Goal: Check status: Check status

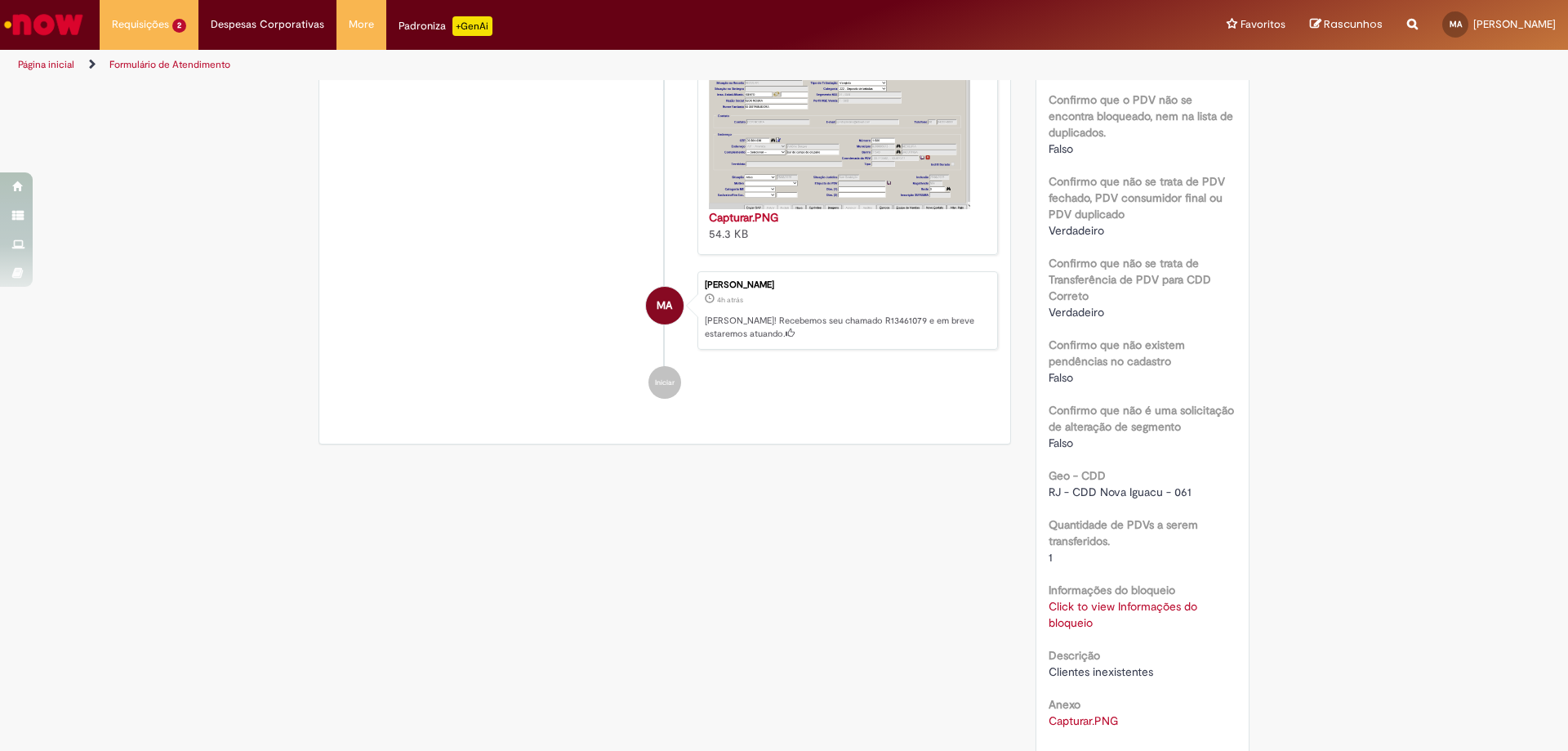
scroll to position [784, 0]
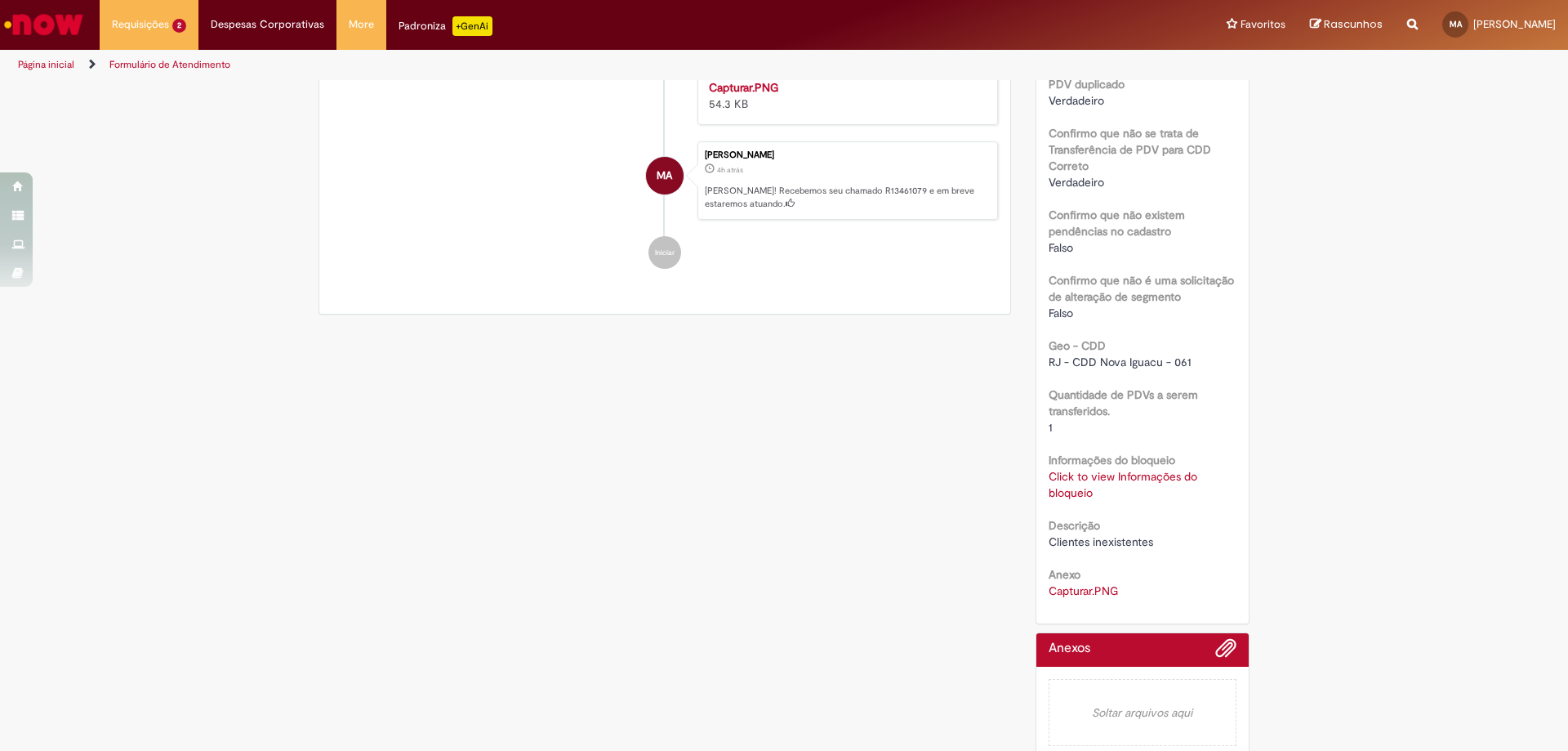
click at [1073, 478] on link "Click to view Informações do bloqueio" at bounding box center [1123, 484] width 149 height 31
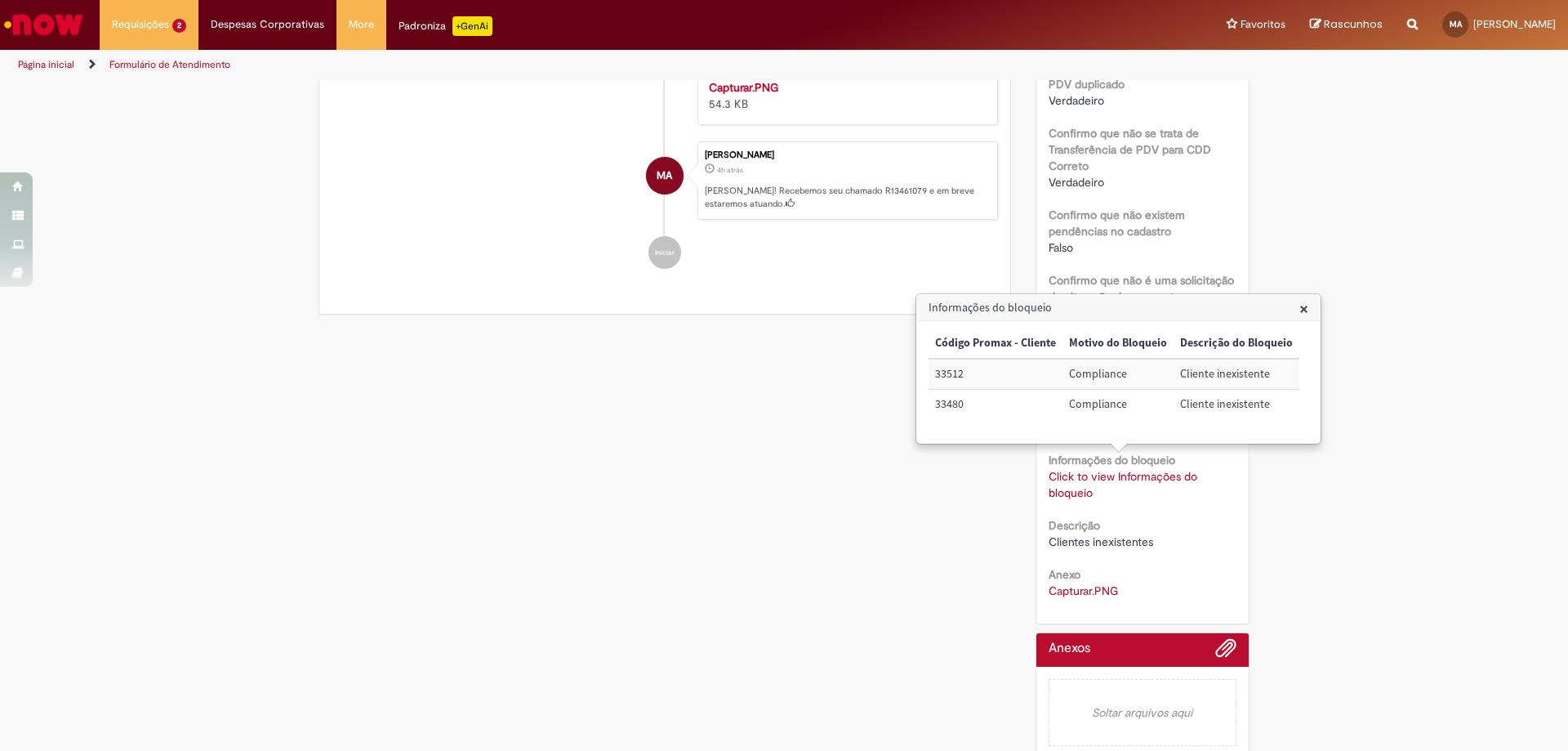
click at [1439, 502] on div "Verificar Código de Barras Aguardando Aprovação Aguardando atendimento Em andam…" at bounding box center [784, 32] width 1568 height 1469
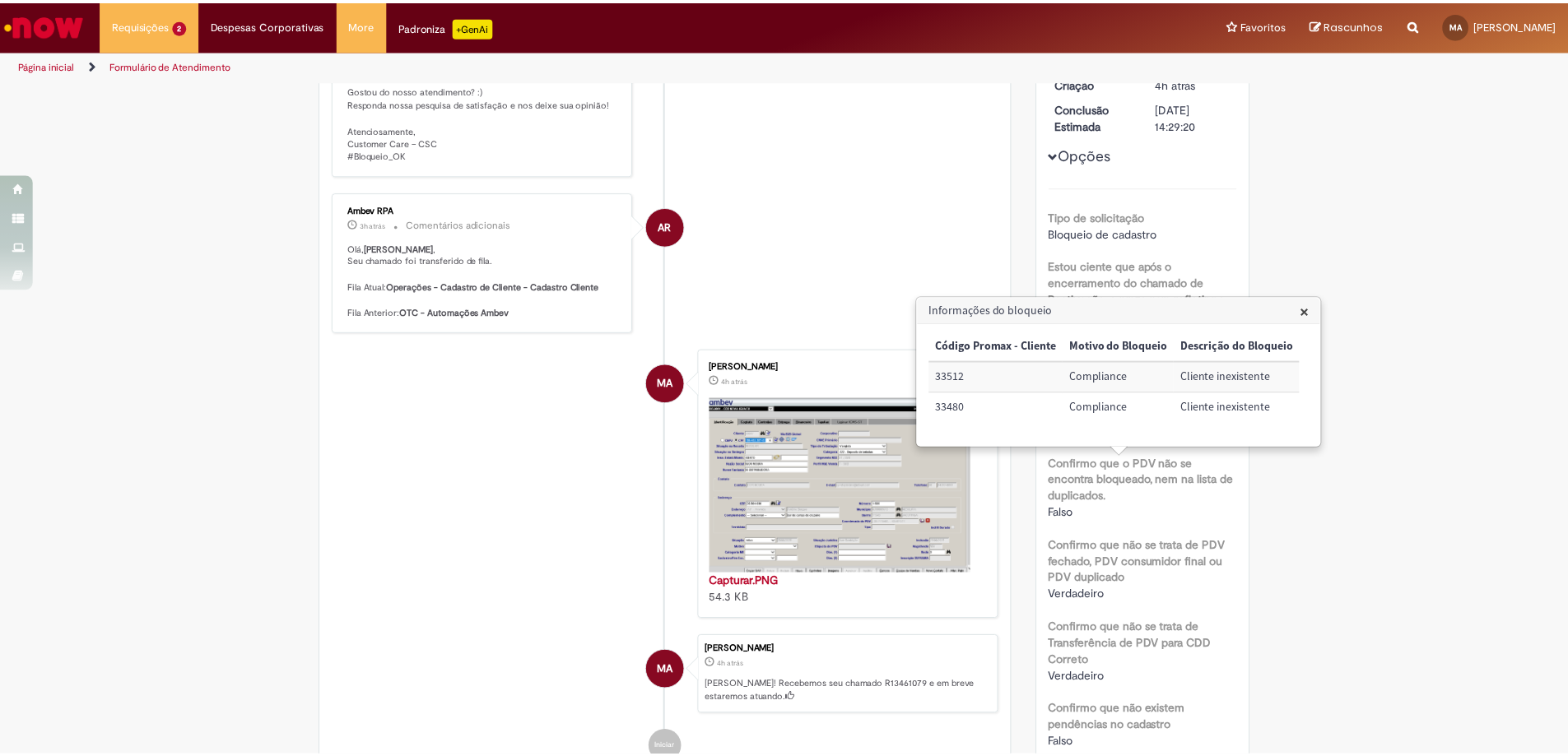
scroll to position [0, 0]
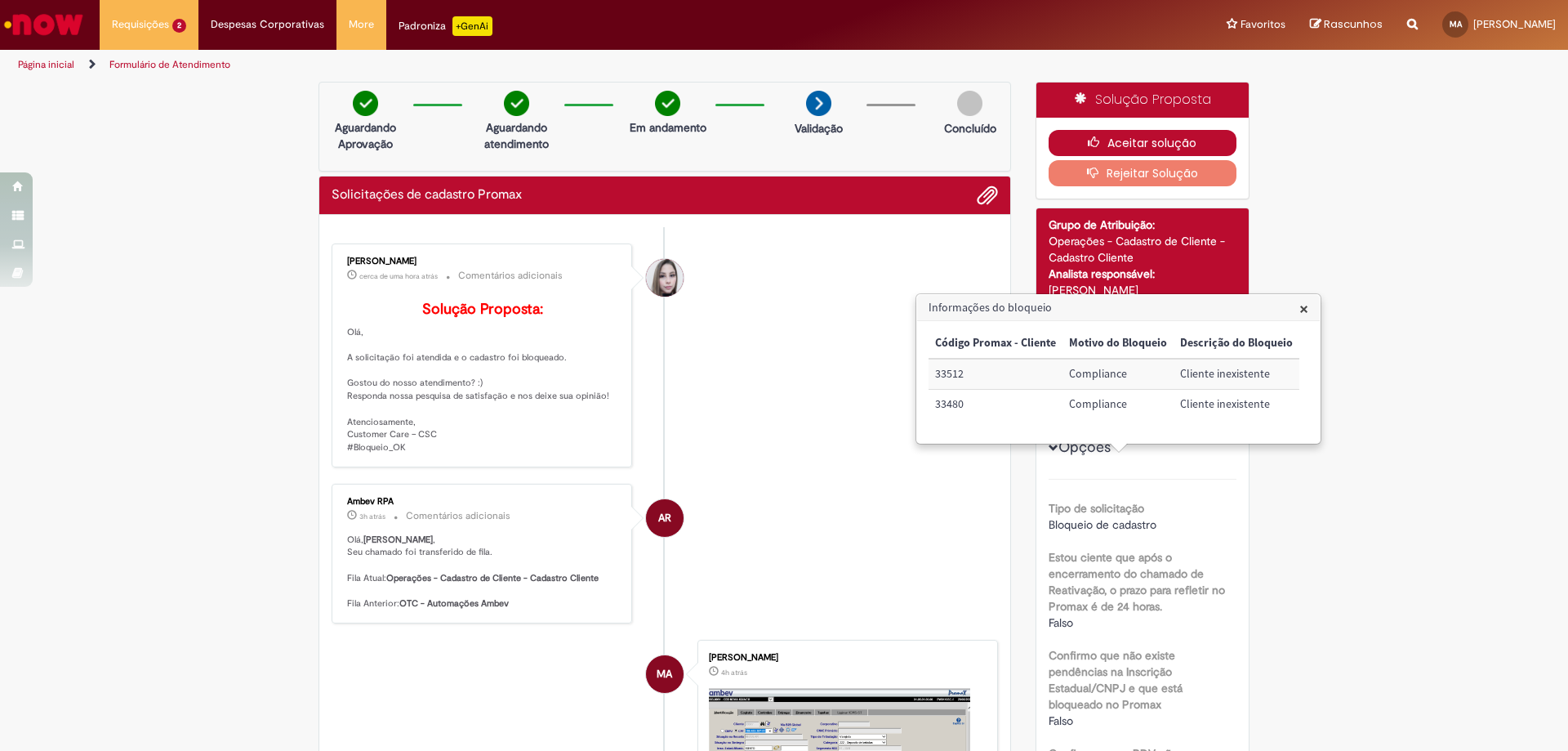
click at [1155, 138] on button "Aceitar solução" at bounding box center [1143, 142] width 188 height 26
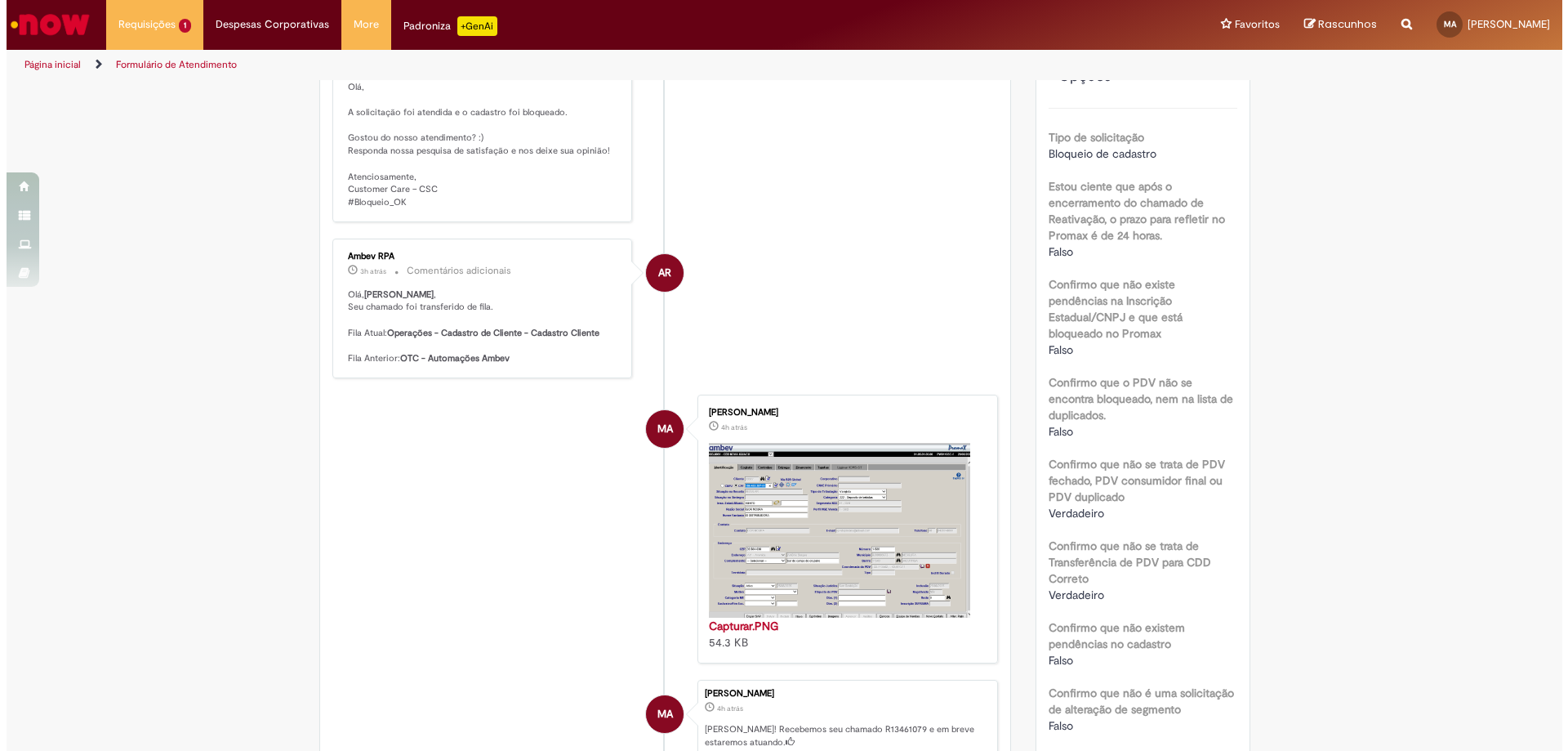
scroll to position [572, 0]
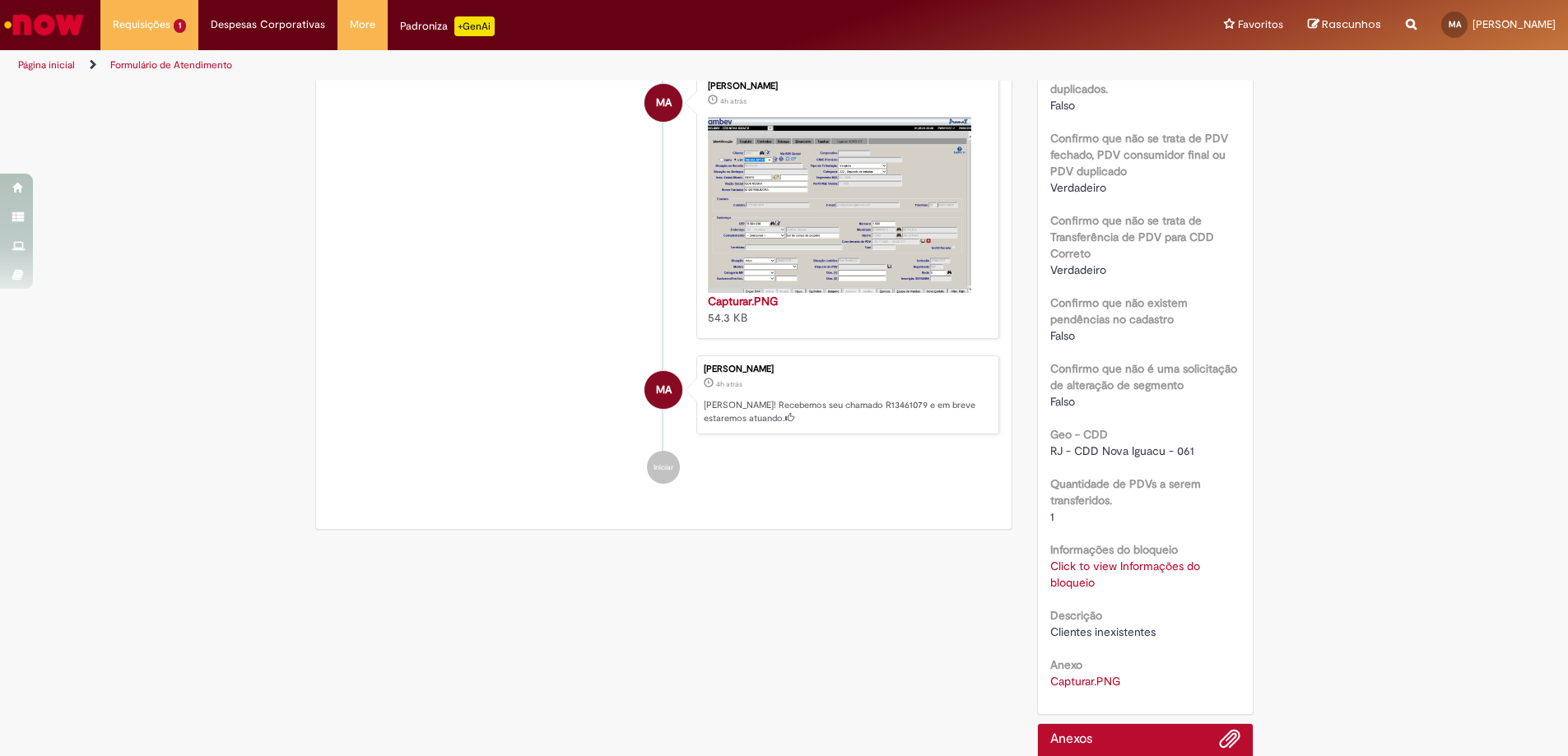
click at [1087, 564] on link "Click to view Informações do bloqueio" at bounding box center [1125, 574] width 150 height 31
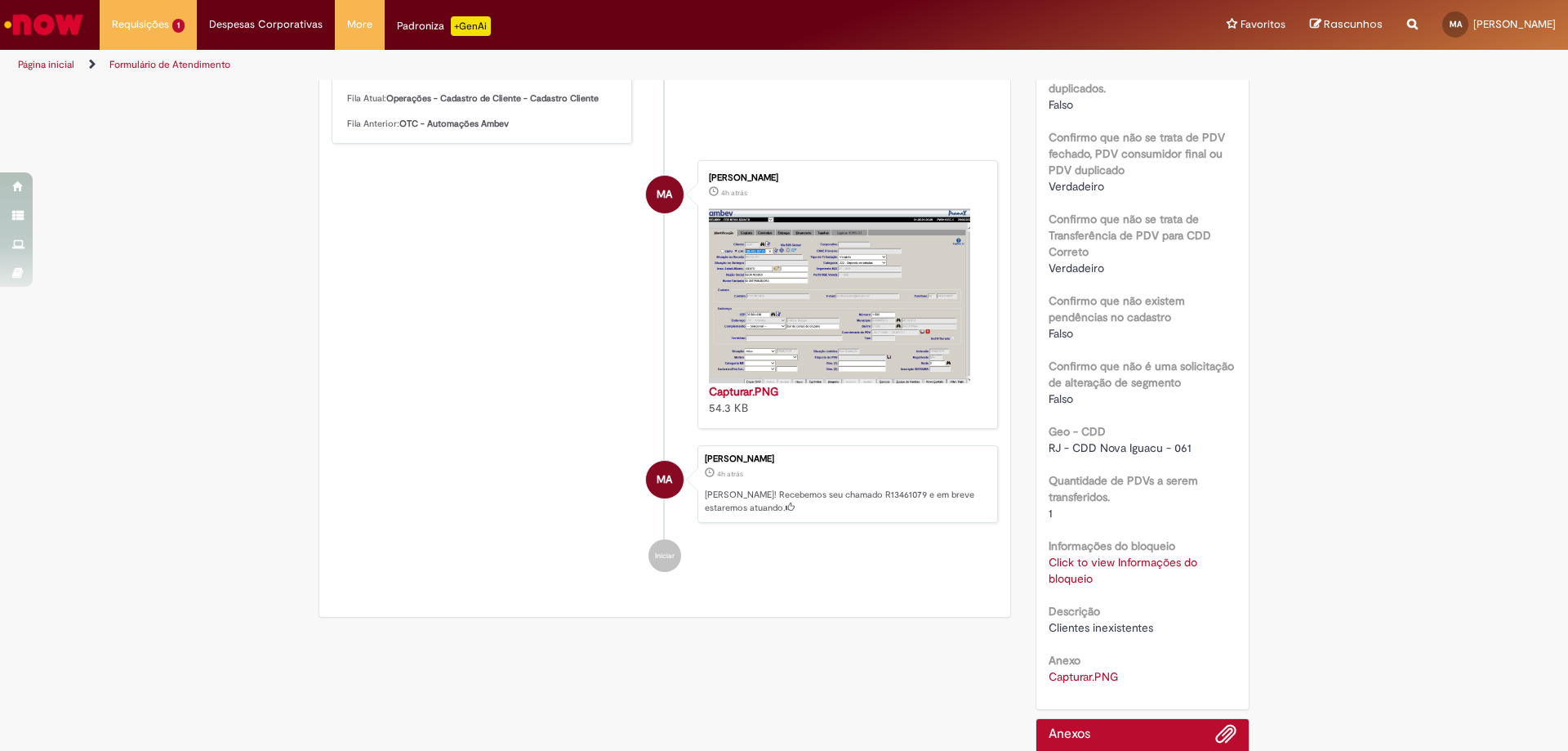
click at [1077, 555] on link "Click to view Informações do bloqueio" at bounding box center [1123, 570] width 149 height 31
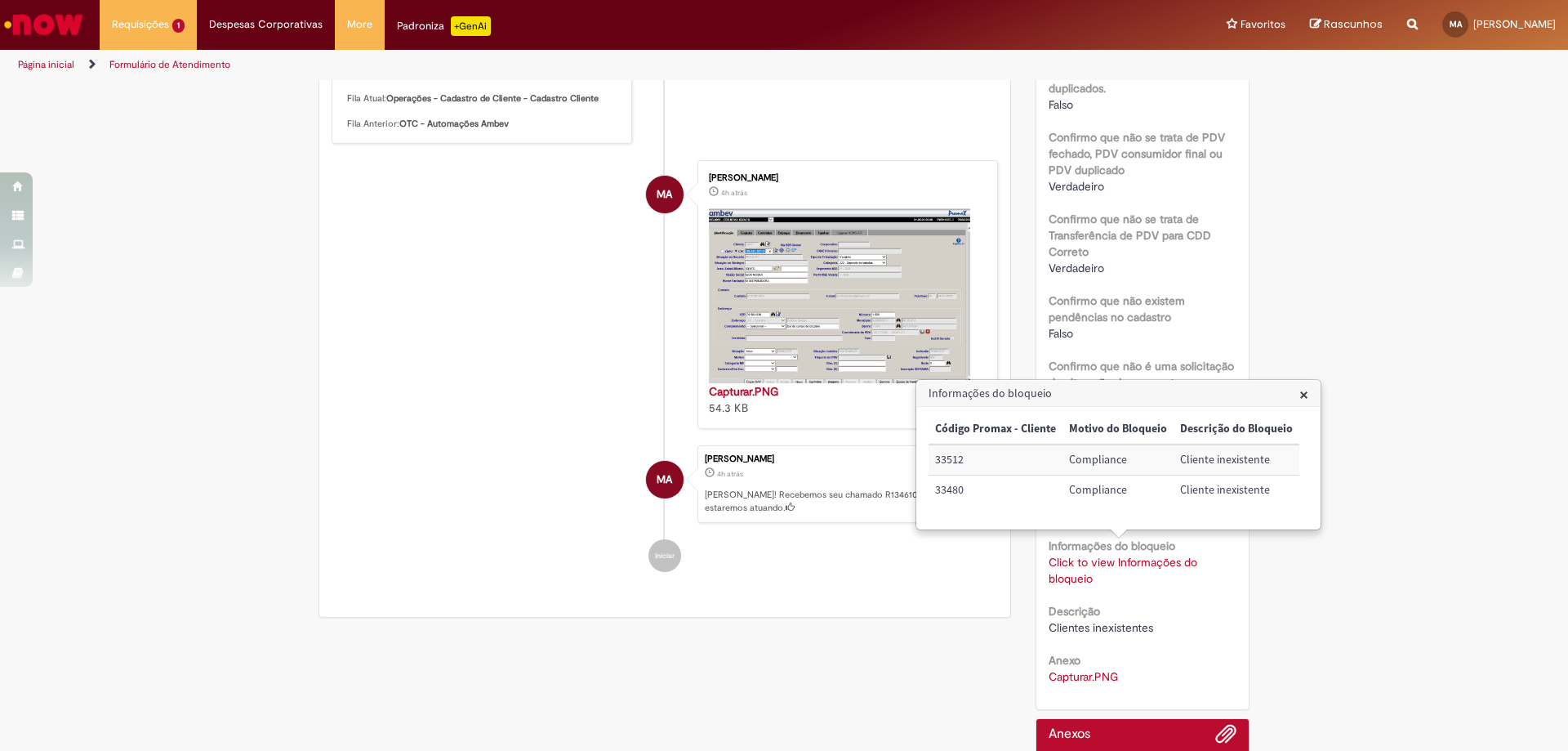
click at [948, 454] on td "33512" at bounding box center [995, 460] width 134 height 30
copy td "33512"
click at [288, 590] on div "Verificar Código de Barras Aguardando Aprovação Aguardando atendimento Em andam…" at bounding box center [784, 181] width 1568 height 1343
click at [945, 491] on td "33480" at bounding box center [995, 489] width 134 height 29
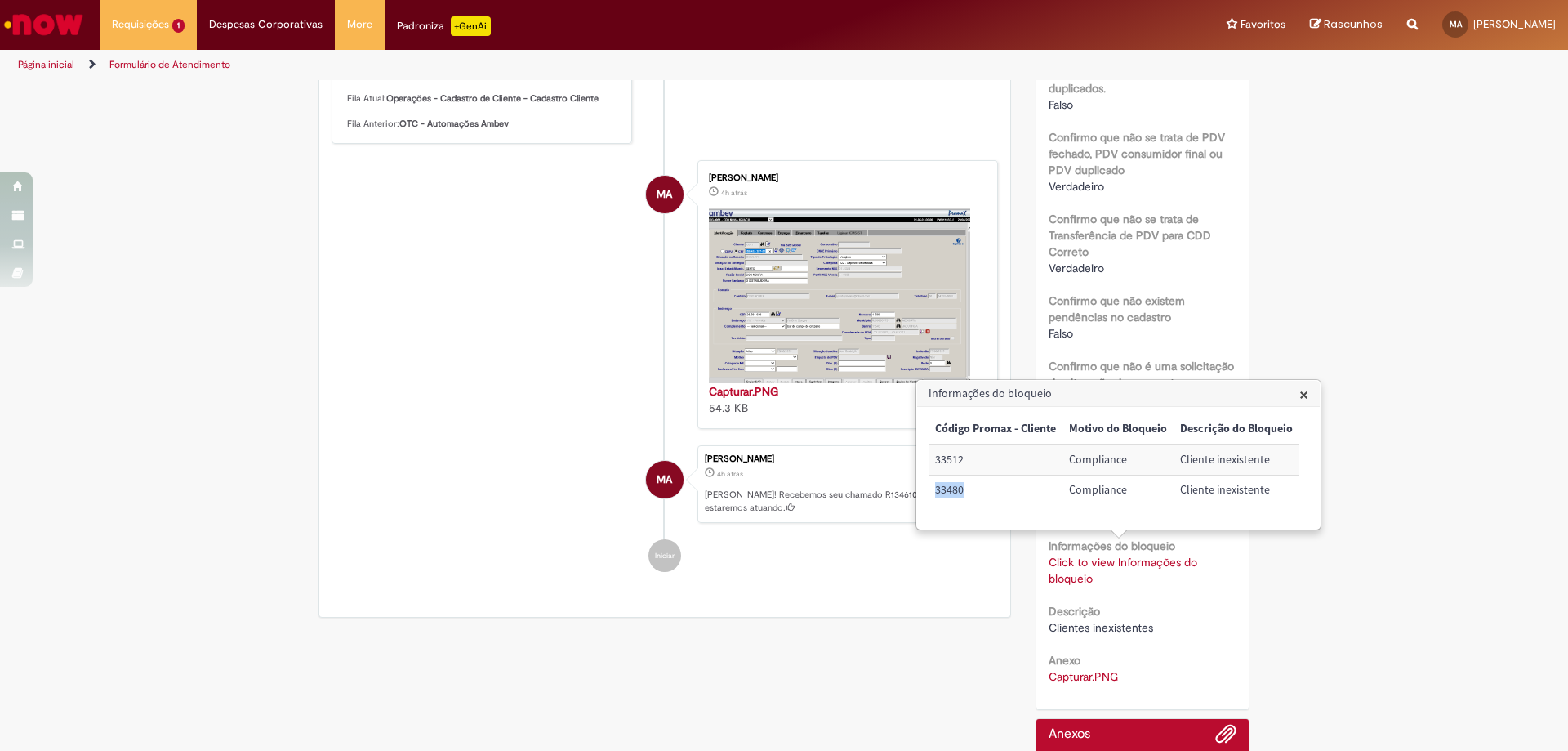
click at [945, 491] on td "33480" at bounding box center [995, 489] width 134 height 29
copy td "33480"
click at [331, 524] on li "MA [PERSON_NAME] 4h atrás 4 horas atrás [PERSON_NAME]! Recebemos seu chamado R1…" at bounding box center [664, 484] width 667 height 78
click at [1304, 387] on span "×" at bounding box center [1304, 394] width 9 height 22
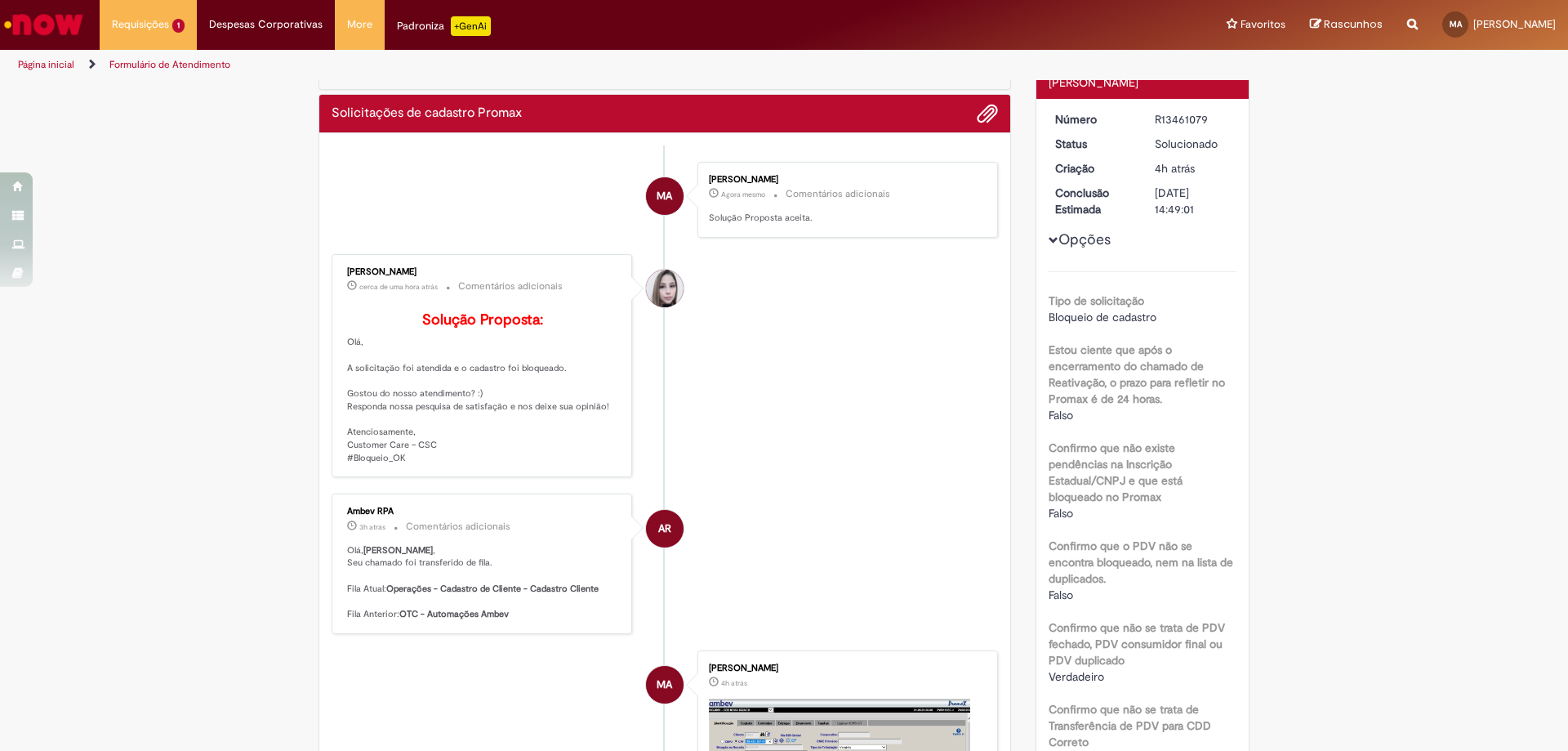
scroll to position [0, 0]
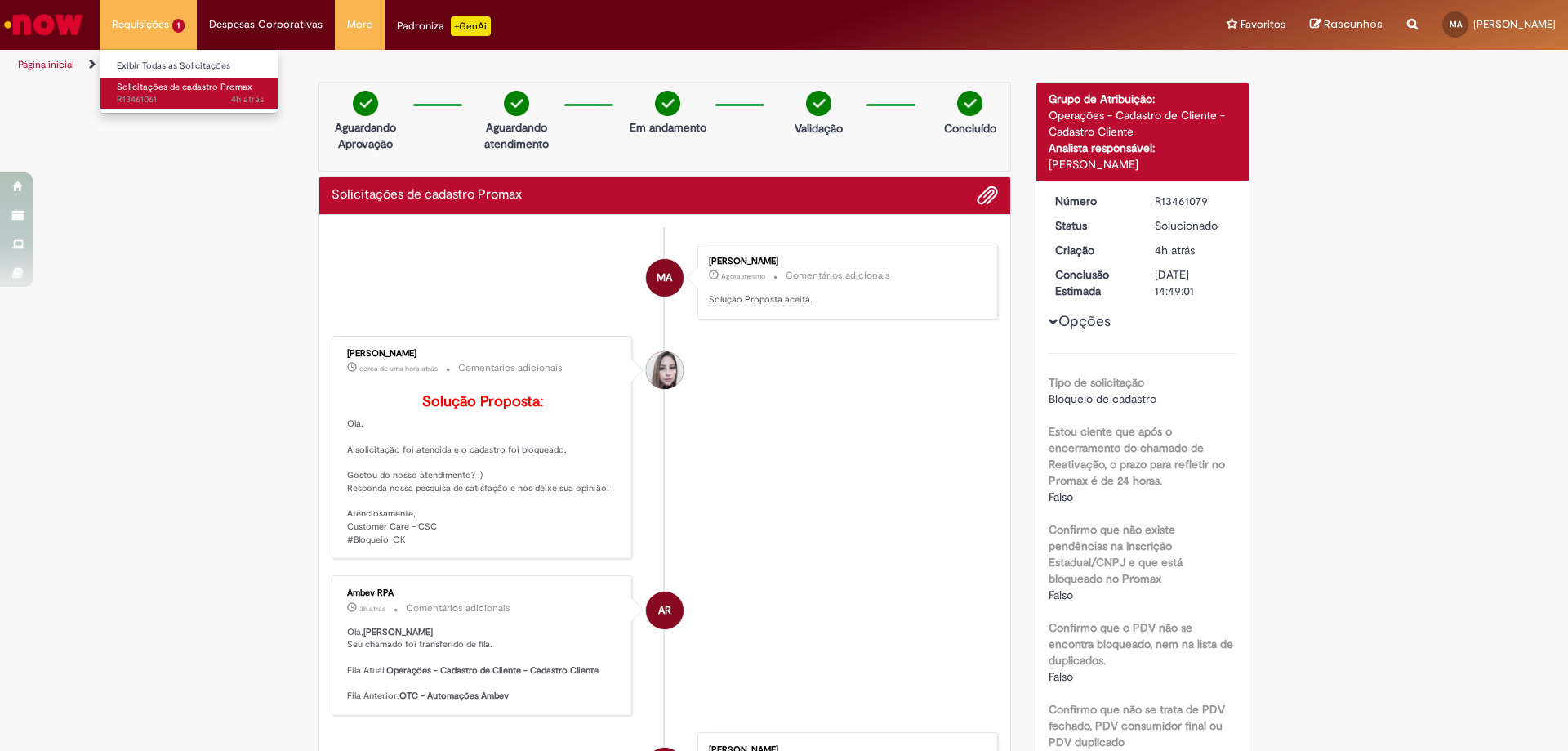
click at [169, 87] on span "Solicitações de cadastro Promax" at bounding box center [184, 87] width 135 height 13
